Goal: Transaction & Acquisition: Download file/media

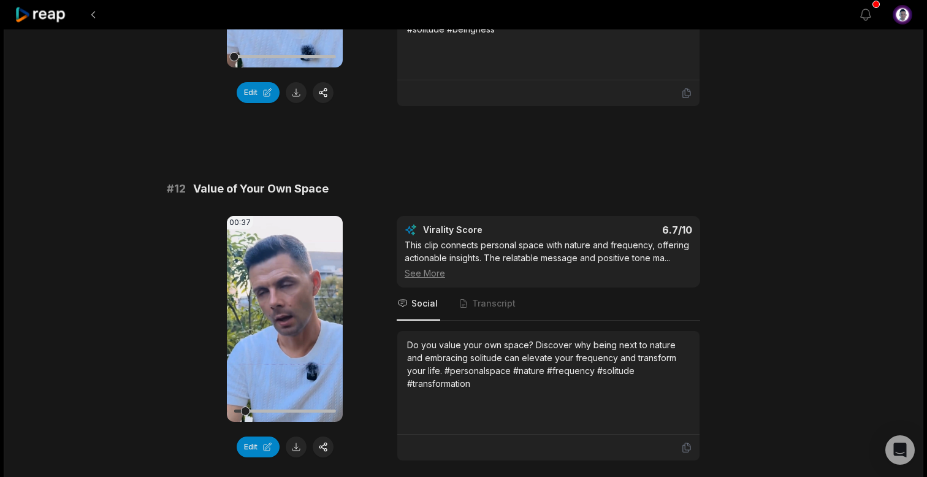
click at [104, 296] on div "12:30 Beingness IS the NEW Luxury You Need [DATE] [DATE] English en 00:00 - 12:…" at bounding box center [464, 325] width 920 height 1243
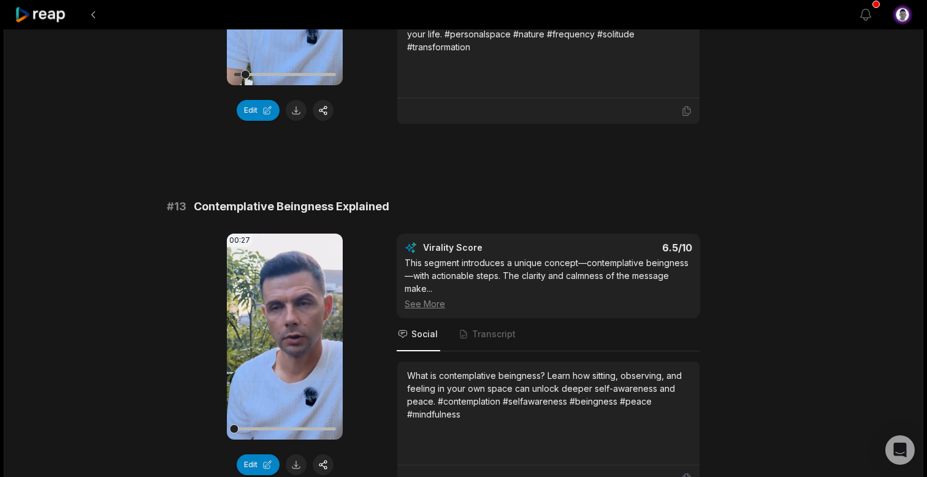
scroll to position [700, 0]
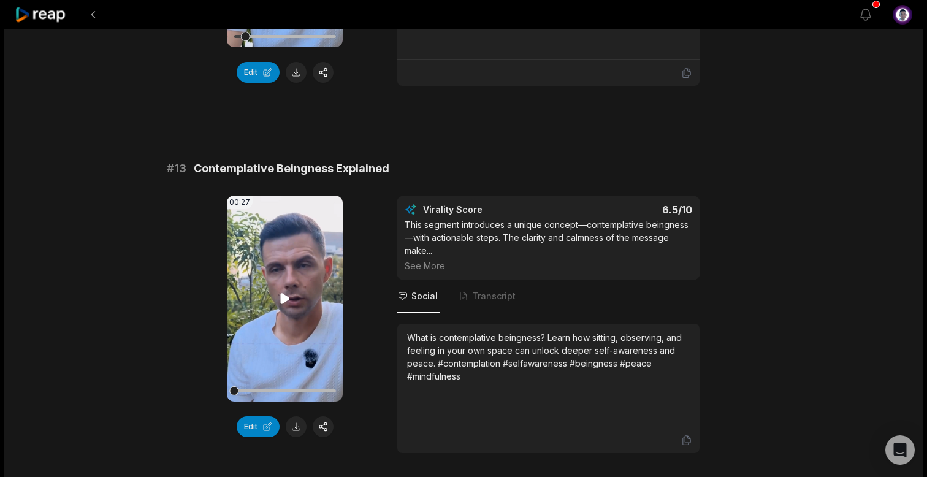
click at [283, 297] on icon at bounding box center [284, 298] width 9 height 10
click at [283, 297] on icon at bounding box center [285, 298] width 5 height 8
click at [285, 299] on icon at bounding box center [284, 298] width 9 height 10
click at [288, 297] on icon at bounding box center [285, 298] width 5 height 8
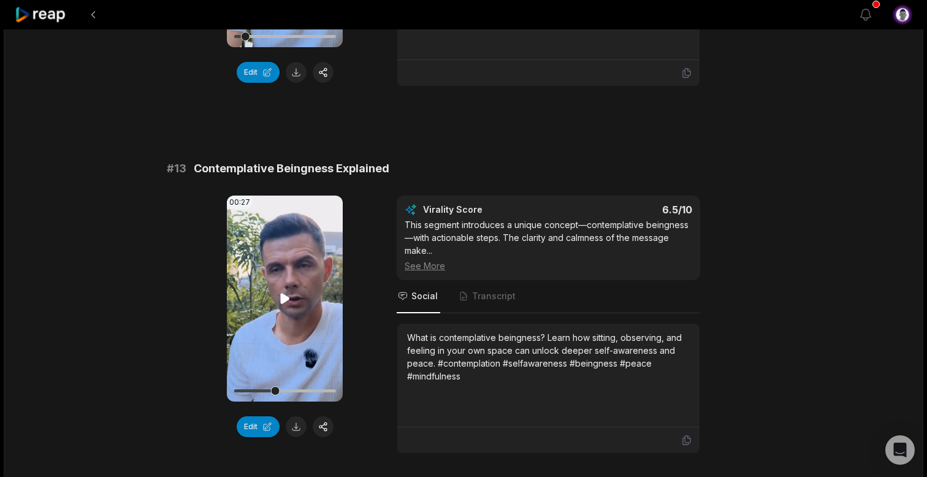
click at [288, 297] on icon at bounding box center [284, 298] width 9 height 10
click at [288, 297] on icon at bounding box center [285, 298] width 5 height 8
click at [297, 425] on button at bounding box center [296, 426] width 21 height 21
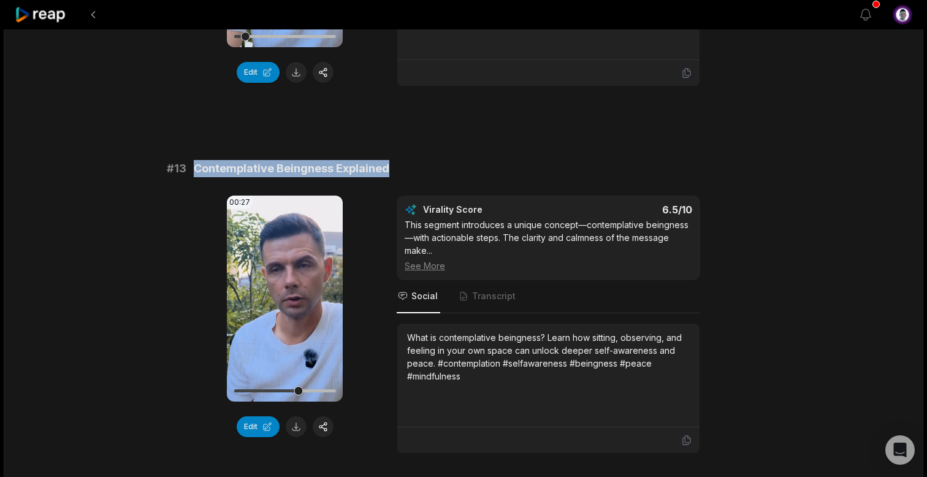
drag, startPoint x: 193, startPoint y: 169, endPoint x: 392, endPoint y: 175, distance: 198.8
click at [392, 175] on div "# 13 Contemplative Beingness Explained" at bounding box center [463, 168] width 593 height 17
copy span "Contemplative Beingness Explained"
